Goal: Register for event/course

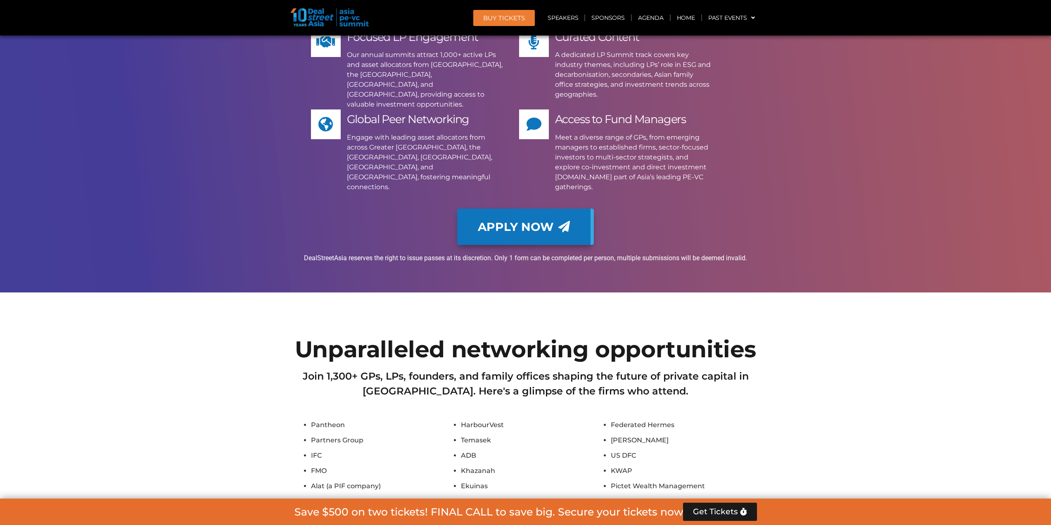
scroll to position [6368, 0]
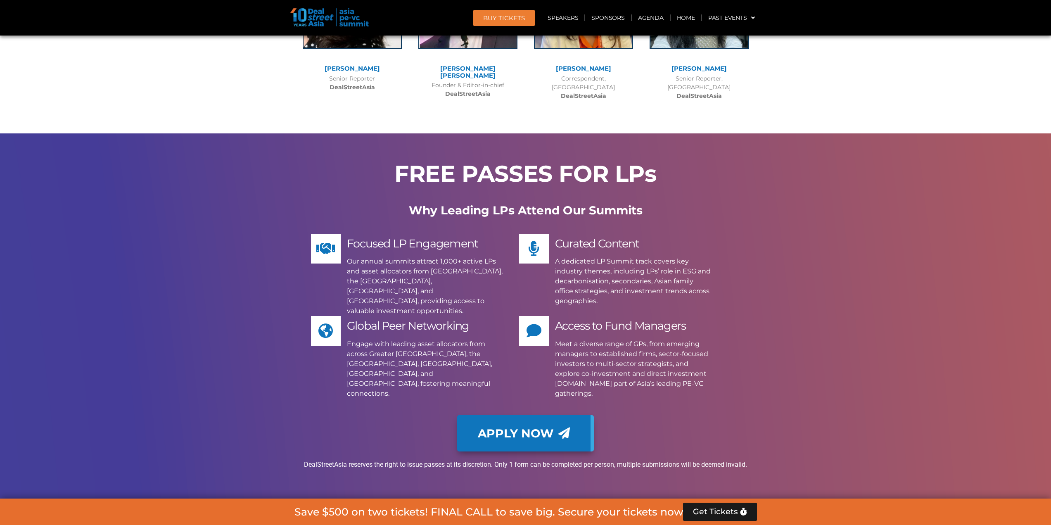
click at [538, 427] on span "Apply Now" at bounding box center [516, 433] width 76 height 12
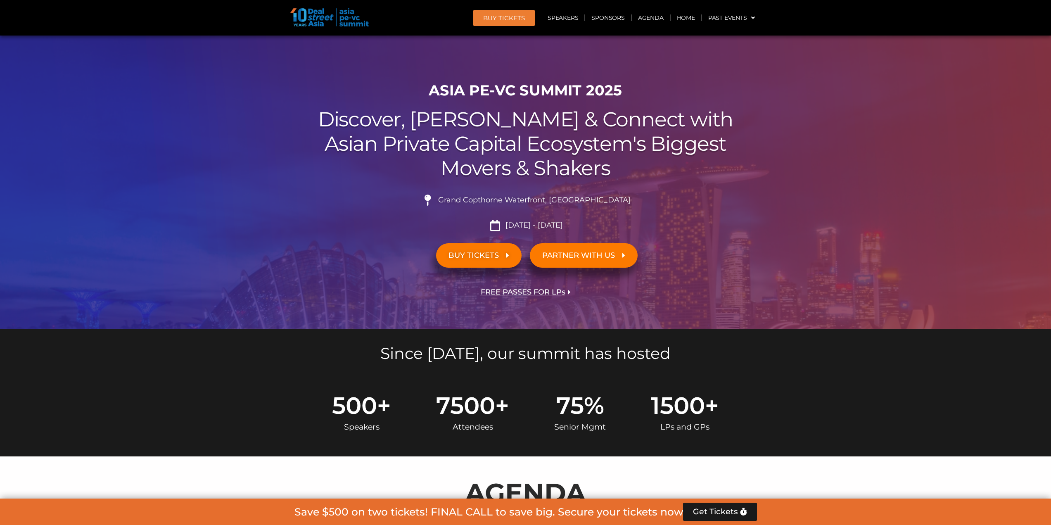
scroll to position [0, 0]
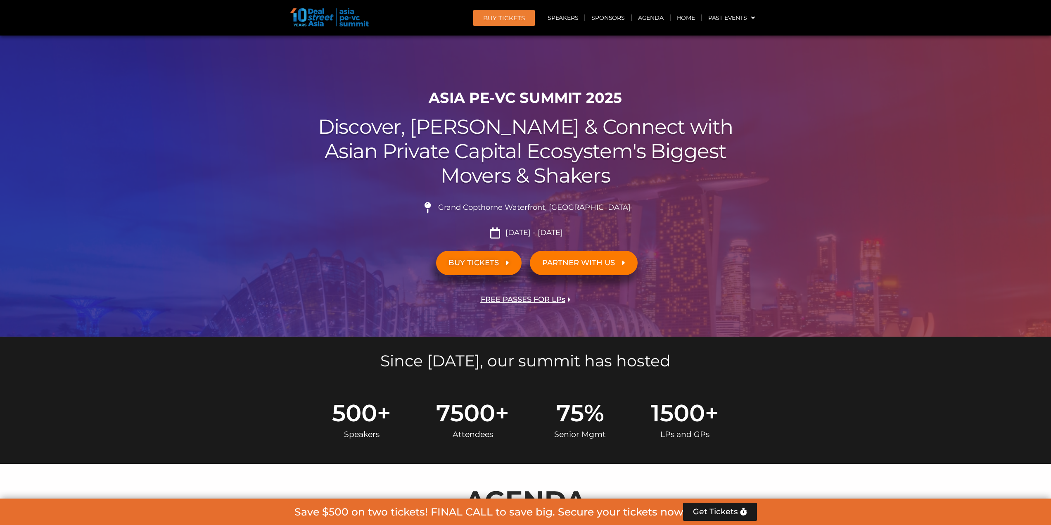
click at [935, 175] on div at bounding box center [525, 186] width 1051 height 301
drag, startPoint x: 746, startPoint y: 196, endPoint x: 529, endPoint y: 116, distance: 231.3
click at [746, 196] on div "Grand Copthorne Waterfront, [GEOGRAPHIC_DATA]​ [DATE] - [DATE]" at bounding box center [525, 217] width 463 height 43
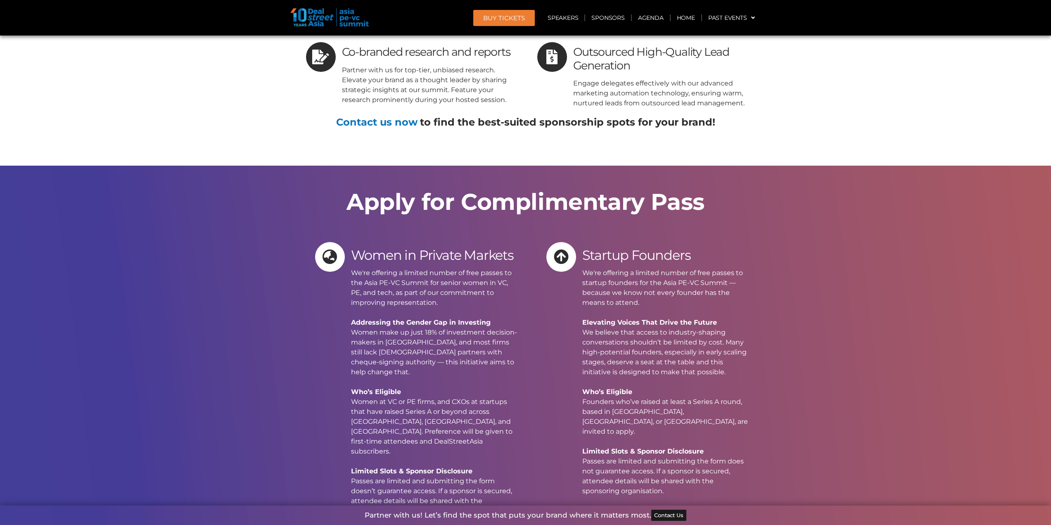
scroll to position [8087, 0]
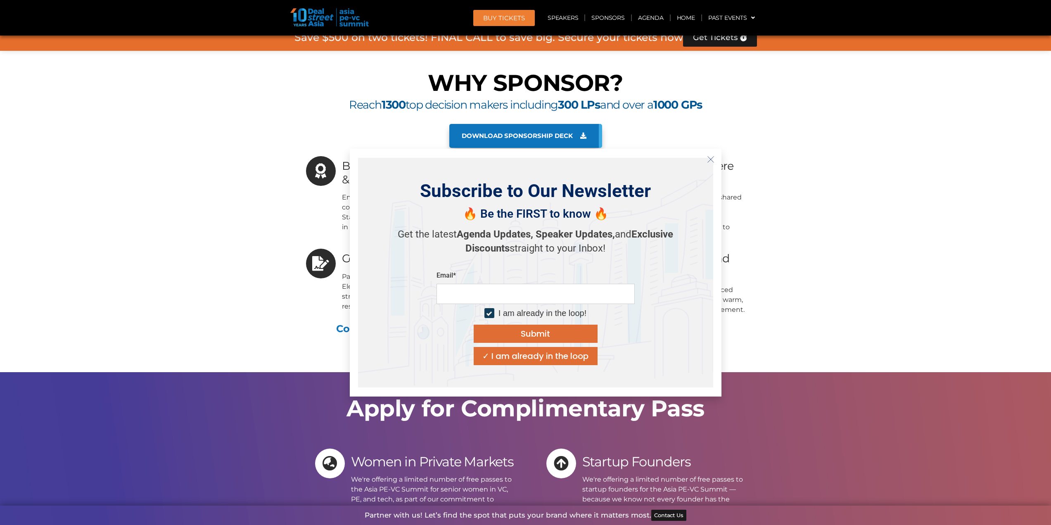
click at [389, 187] on div "Subscribe to Our Newsletter 🔥 Be the FIRST to know 🔥 Get the latest Agenda Upda…" at bounding box center [535, 273] width 355 height 230
click at [715, 159] on button "Close" at bounding box center [710, 159] width 13 height 13
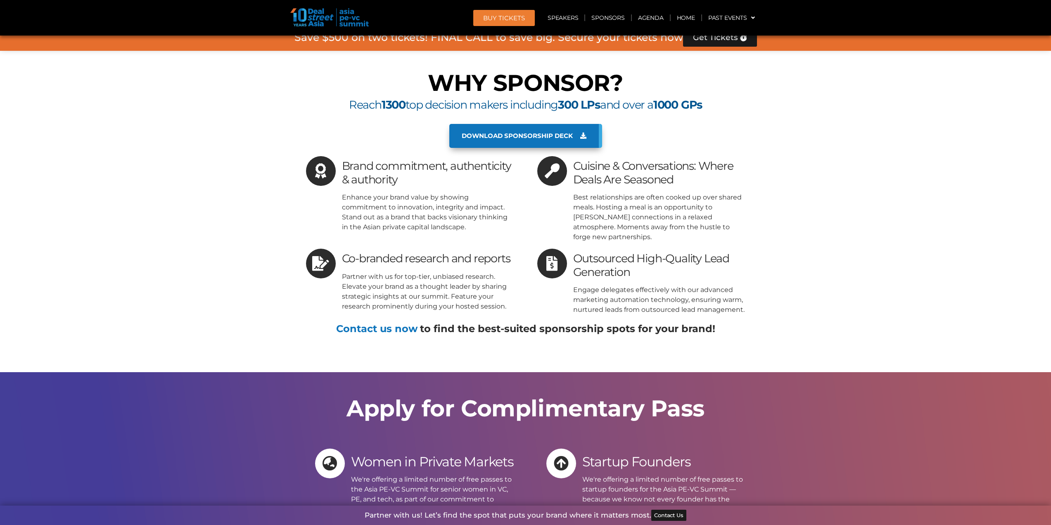
click at [394, 315] on div "Contact us now to find the best-suited sponsorship spots for your brand!" at bounding box center [525, 333] width 463 height 37
click at [394, 323] on link "Contact us now" at bounding box center [376, 329] width 81 height 12
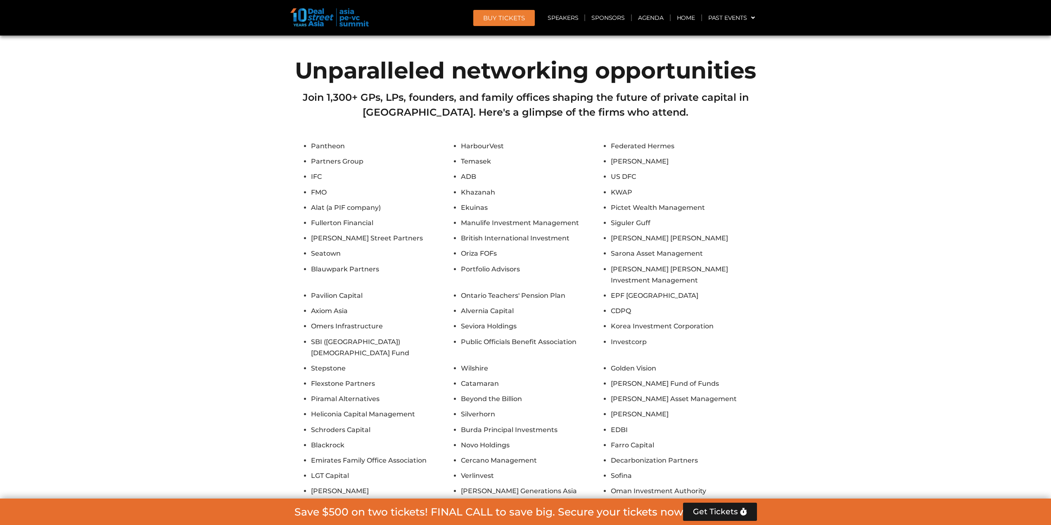
scroll to position [7096, 0]
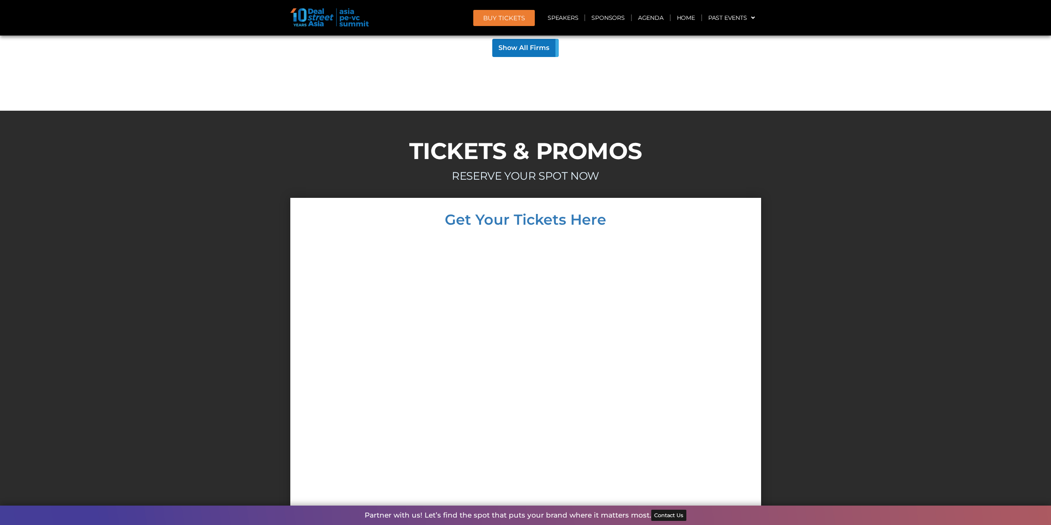
scroll to position [7716, 0]
